Goal: Navigation & Orientation: Understand site structure

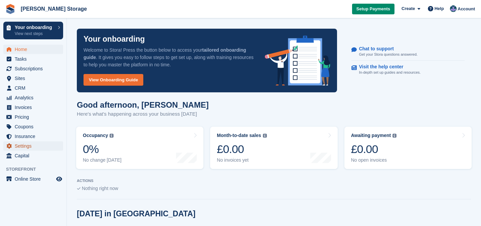
click at [23, 147] on span "Settings" at bounding box center [35, 146] width 40 height 9
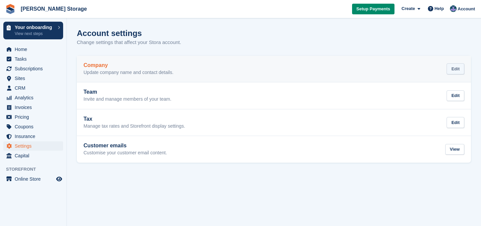
click at [454, 71] on div "Edit" at bounding box center [455, 68] width 18 height 11
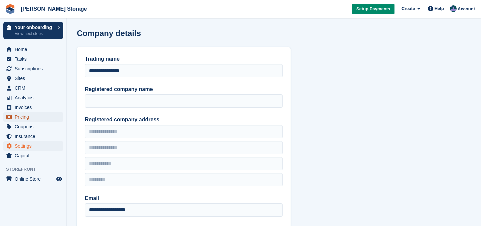
click at [21, 116] on span "Pricing" at bounding box center [35, 117] width 40 height 9
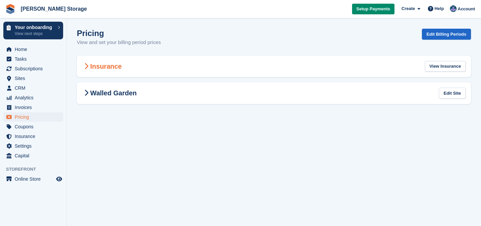
click at [77, 66] on div "Insurance View Insurance" at bounding box center [274, 67] width 394 height 22
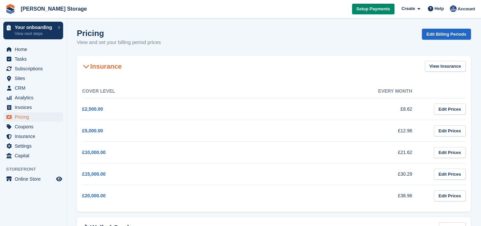
click at [83, 68] on icon at bounding box center [86, 66] width 7 height 7
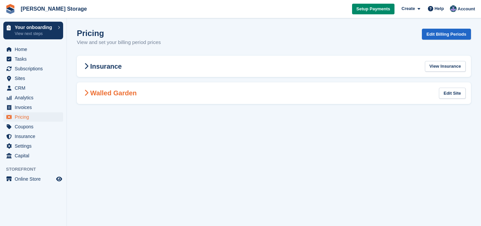
click at [85, 90] on icon at bounding box center [86, 93] width 4 height 7
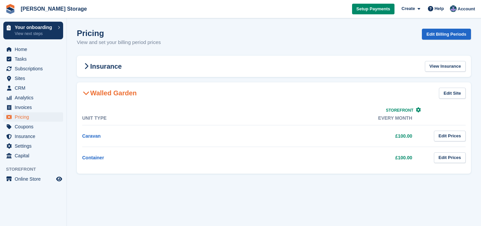
click at [88, 92] on icon at bounding box center [86, 93] width 7 height 7
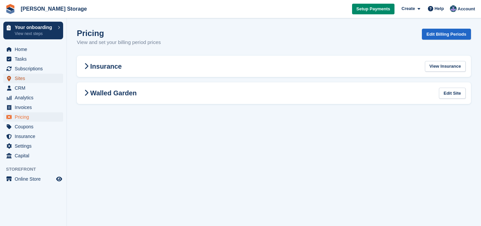
click at [23, 81] on span "Sites" at bounding box center [35, 78] width 40 height 9
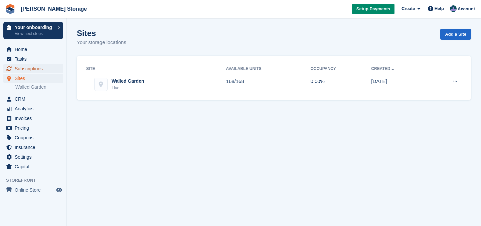
click at [21, 69] on span "Subscriptions" at bounding box center [35, 68] width 40 height 9
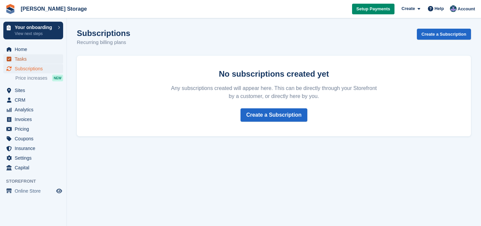
click at [22, 58] on span "Tasks" at bounding box center [35, 58] width 40 height 9
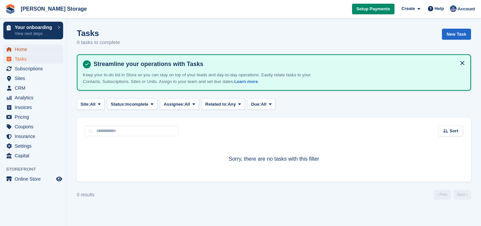
click at [24, 50] on span "Home" at bounding box center [35, 49] width 40 height 9
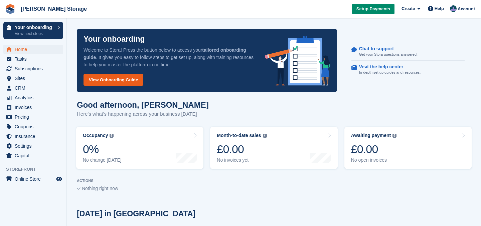
click at [115, 78] on link "View Onboarding Guide" at bounding box center [113, 80] width 60 height 12
